Goal: Use online tool/utility: Utilize a website feature to perform a specific function

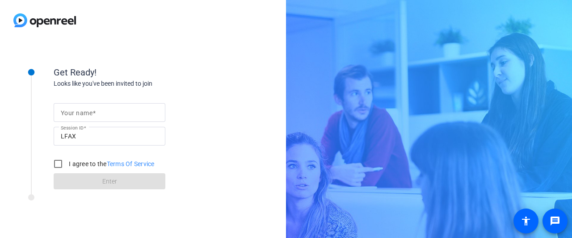
click at [93, 111] on span at bounding box center [93, 112] width 3 height 7
click at [93, 111] on input "Your name" at bounding box center [109, 112] width 97 height 11
type input "[PERSON_NAME]"
click at [62, 162] on input "I agree to the Terms Of Service" at bounding box center [58, 164] width 18 height 18
checkbox input "true"
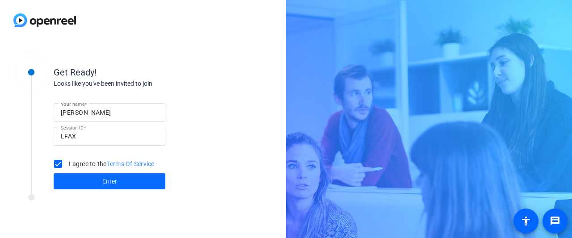
click at [112, 177] on span "Enter" at bounding box center [109, 181] width 15 height 9
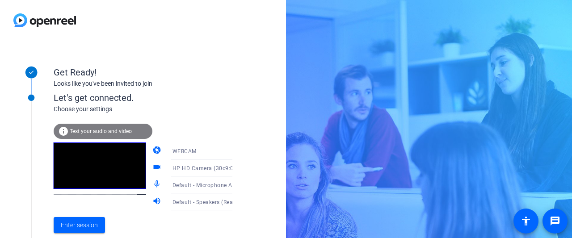
click at [236, 150] on icon at bounding box center [241, 151] width 11 height 11
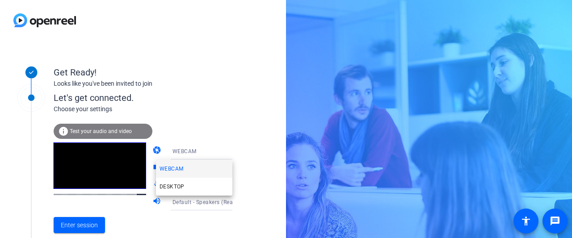
click at [224, 150] on div at bounding box center [286, 119] width 572 height 238
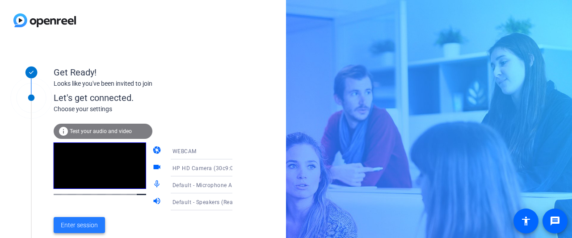
click at [75, 224] on span "Enter session" at bounding box center [79, 225] width 37 height 9
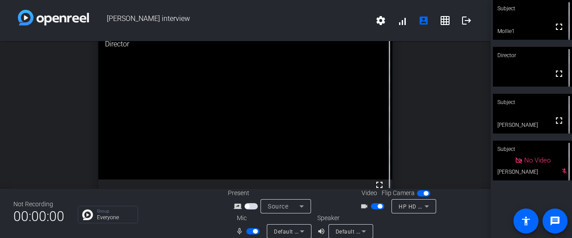
click at [253, 232] on span "button" at bounding box center [255, 231] width 4 height 4
click at [246, 230] on span "button" at bounding box center [248, 231] width 4 height 4
click at [254, 232] on span "button" at bounding box center [255, 231] width 4 height 4
click at [247, 232] on span "button" at bounding box center [248, 231] width 4 height 4
click at [255, 230] on span "button" at bounding box center [255, 231] width 4 height 4
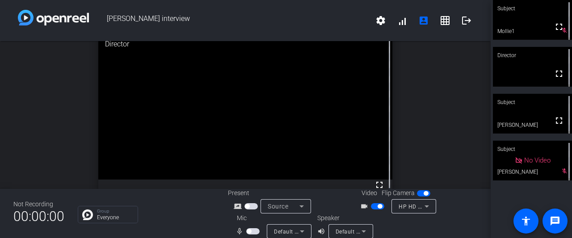
click at [423, 193] on span "button" at bounding box center [425, 193] width 4 height 4
click at [418, 194] on span "button" at bounding box center [419, 193] width 4 height 4
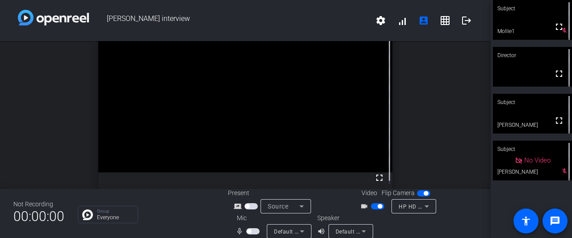
click at [291, 207] on div "Source" at bounding box center [283, 206] width 32 height 11
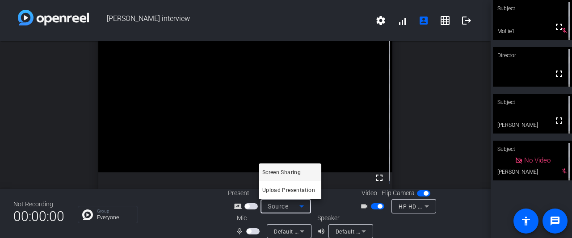
click at [291, 207] on div at bounding box center [286, 119] width 572 height 238
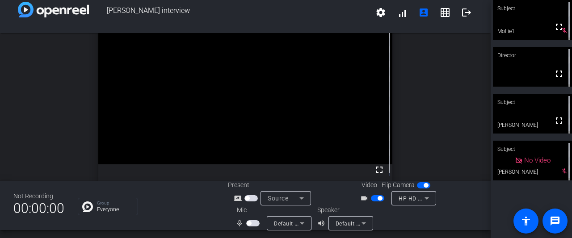
scroll to position [10, 0]
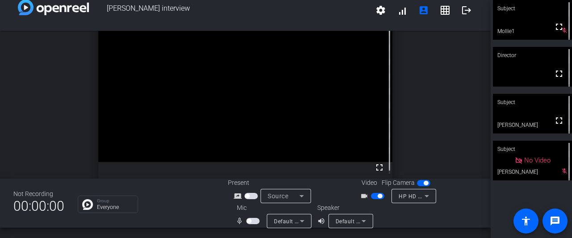
click at [377, 196] on span "button" at bounding box center [379, 196] width 4 height 4
click at [252, 221] on span "button" at bounding box center [252, 221] width 13 height 6
click at [253, 221] on span "button" at bounding box center [255, 221] width 4 height 4
click at [251, 220] on span "button" at bounding box center [252, 221] width 13 height 6
click at [253, 220] on span "button" at bounding box center [255, 221] width 4 height 4
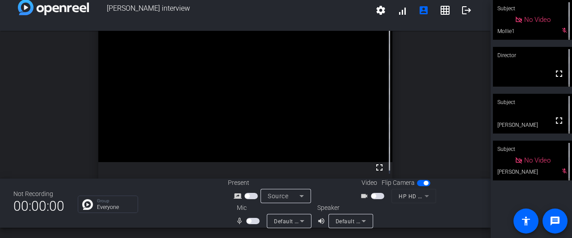
click at [246, 222] on span "button" at bounding box center [248, 221] width 4 height 4
click at [253, 221] on span "button" at bounding box center [255, 221] width 4 height 4
click at [247, 222] on span "button" at bounding box center [248, 221] width 4 height 4
click at [255, 221] on span "button" at bounding box center [255, 221] width 4 height 4
click at [246, 221] on span "button" at bounding box center [248, 221] width 4 height 4
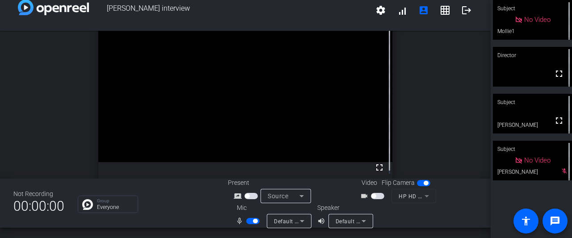
click at [254, 221] on span "button" at bounding box center [255, 221] width 4 height 4
click at [251, 220] on span "button" at bounding box center [252, 221] width 13 height 6
click at [253, 220] on span "button" at bounding box center [255, 221] width 4 height 4
click at [252, 220] on span "button" at bounding box center [252, 221] width 13 height 6
